Goal: Task Accomplishment & Management: Complete application form

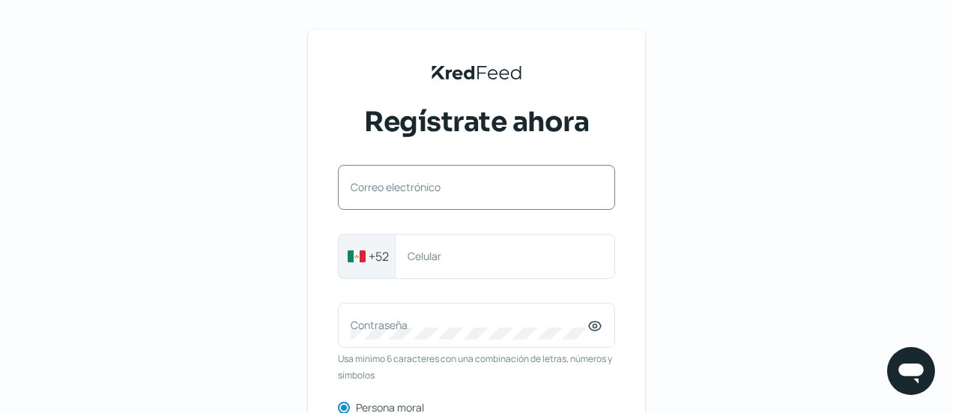
click at [449, 194] on label "Correo electrónico" at bounding box center [468, 187] width 237 height 14
click at [449, 194] on input "Correo electrónico" at bounding box center [476, 194] width 252 height 13
paste input "[EMAIL_ADDRESS][DOMAIN_NAME]"
type input "[EMAIL_ADDRESS][DOMAIN_NAME]"
click at [476, 257] on label "Celular" at bounding box center [497, 256] width 180 height 14
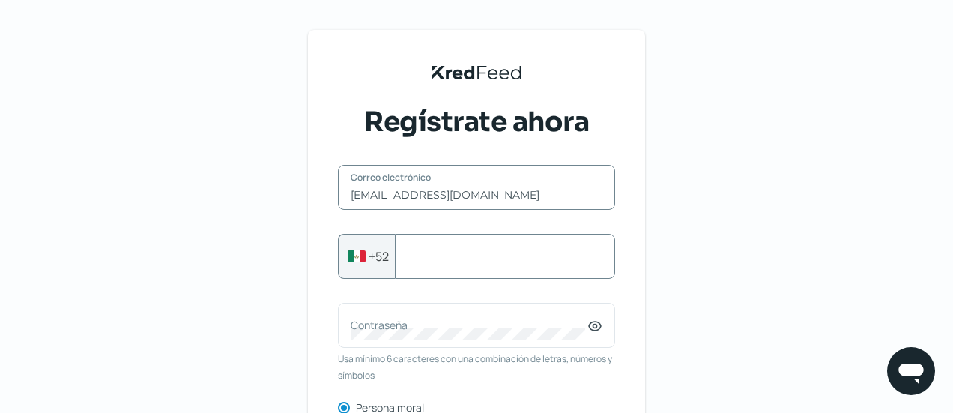
click at [476, 257] on input "Celular" at bounding box center [504, 255] width 195 height 13
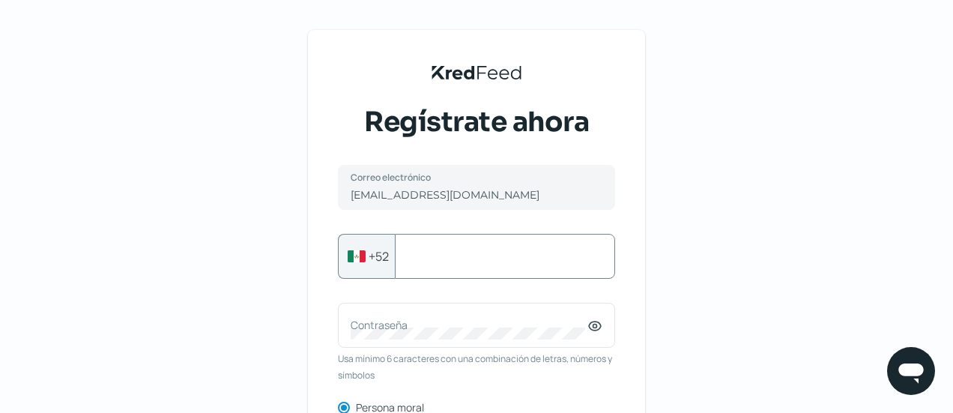
paste input "6621370078"
type input "6621370078"
click at [705, 264] on div "KredFeed's Black Logo Regístrate ahora [EMAIL_ADDRESS][DOMAIN_NAME] Correo elec…" at bounding box center [476, 344] width 953 height 688
click at [542, 324] on label "Contraseña" at bounding box center [468, 325] width 237 height 14
drag, startPoint x: 467, startPoint y: 314, endPoint x: 421, endPoint y: 330, distance: 48.6
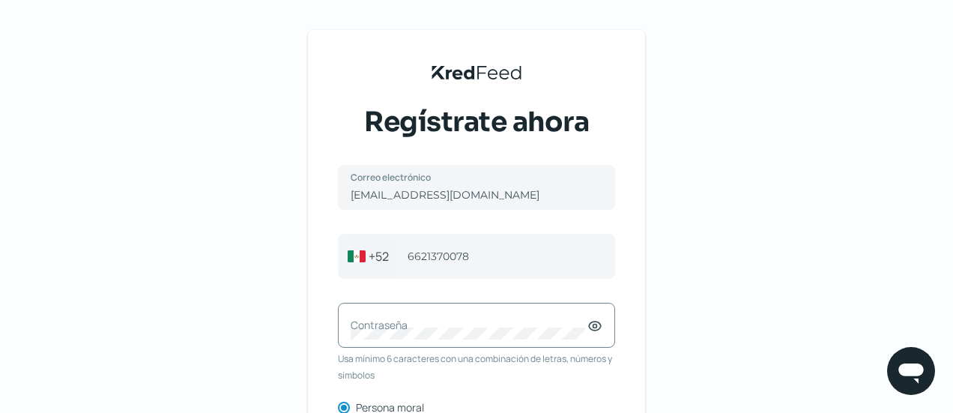
drag, startPoint x: 421, startPoint y: 330, endPoint x: 388, endPoint y: 330, distance: 32.9
click at [388, 330] on label "Contraseña" at bounding box center [468, 325] width 237 height 14
click at [602, 324] on icon at bounding box center [594, 325] width 15 height 15
click at [767, 304] on div "KredFeed's Black Logo Regístrate ahora [EMAIL_ADDRESS][DOMAIN_NAME] Correo elec…" at bounding box center [476, 344] width 953 height 688
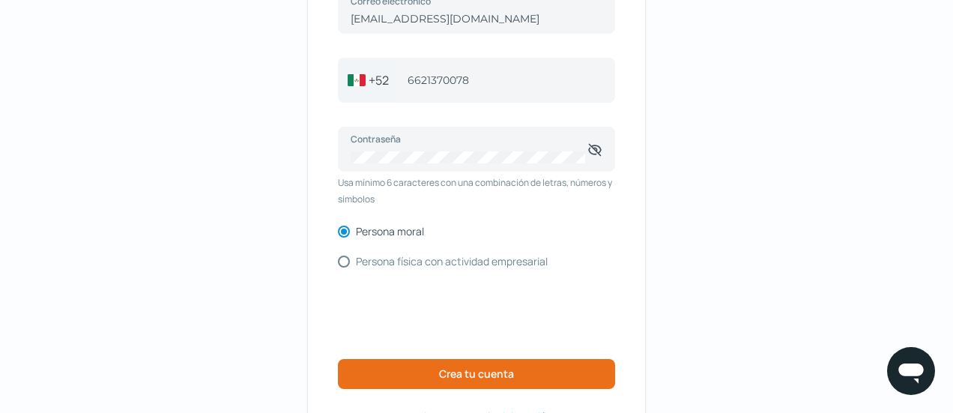
scroll to position [177, 0]
click at [473, 368] on span "Crea tu cuenta" at bounding box center [476, 373] width 75 height 10
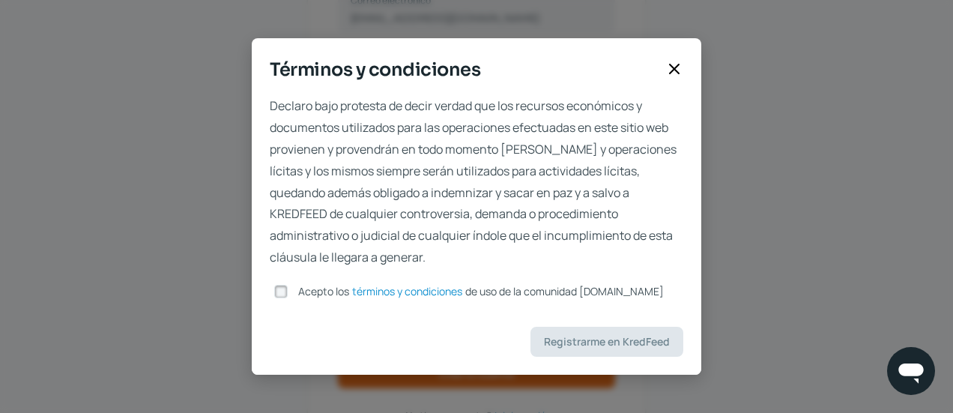
click at [279, 291] on input "Acepto los términos y condiciones de uso de la comunidad [DOMAIN_NAME]" at bounding box center [280, 291] width 13 height 13
checkbox input "true"
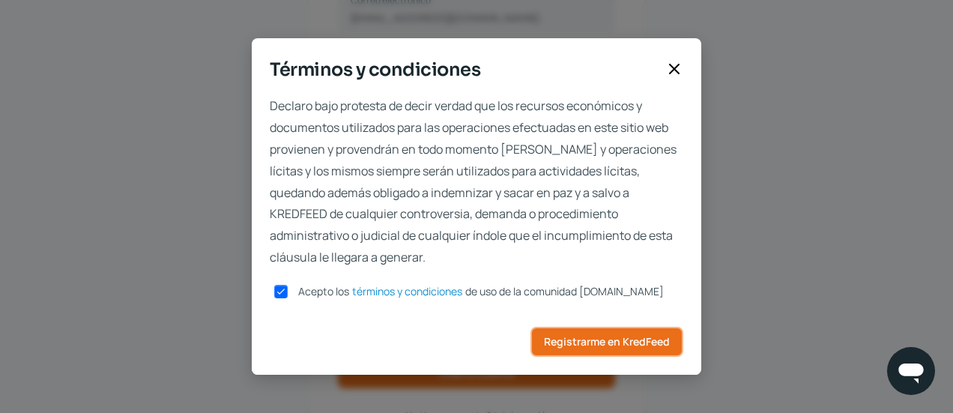
click at [598, 342] on span "Registrarme en KredFeed" at bounding box center [607, 341] width 126 height 10
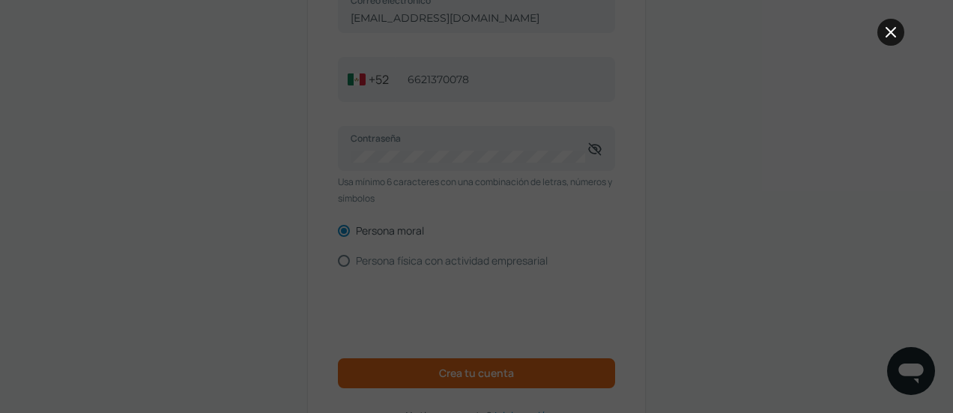
click at [891, 41] on button at bounding box center [890, 32] width 27 height 27
